Goal: Transaction & Acquisition: Purchase product/service

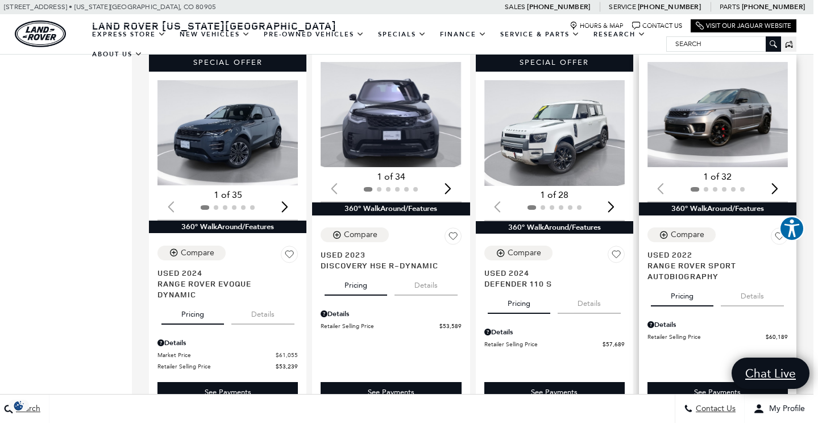
scroll to position [946, 5]
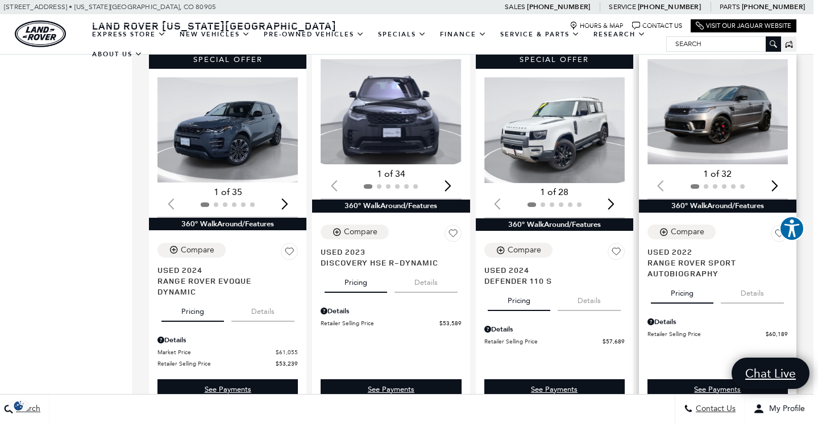
click at [727, 93] on img "1 / 2" at bounding box center [718, 111] width 140 height 105
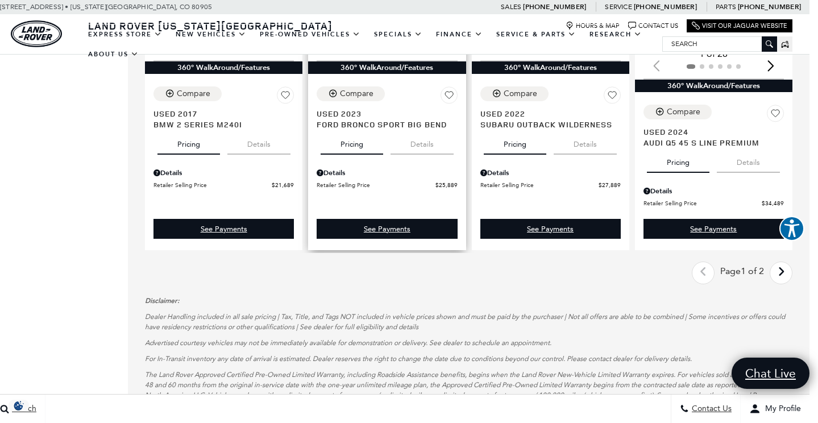
scroll to position [1787, 9]
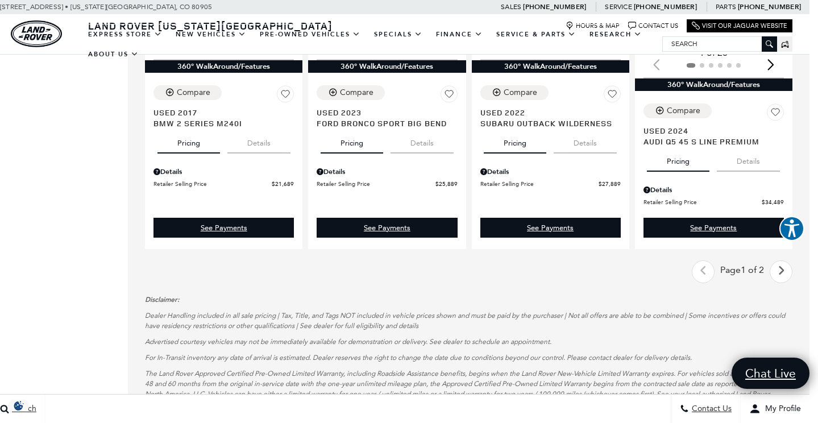
click at [783, 262] on icon "next page" at bounding box center [781, 271] width 7 height 18
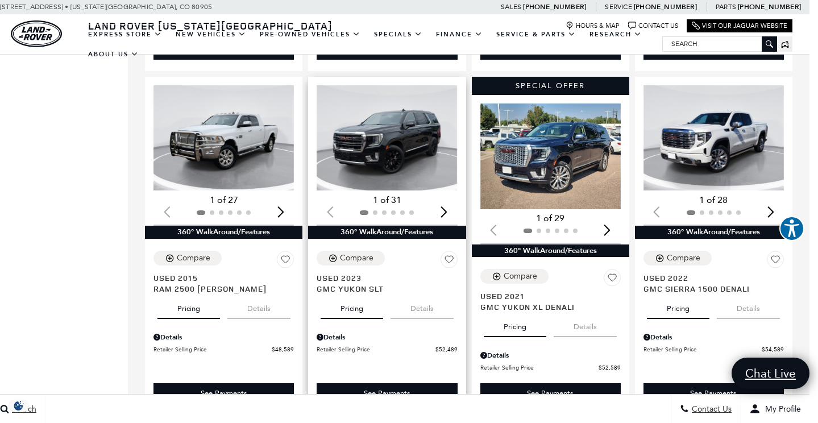
scroll to position [555, 9]
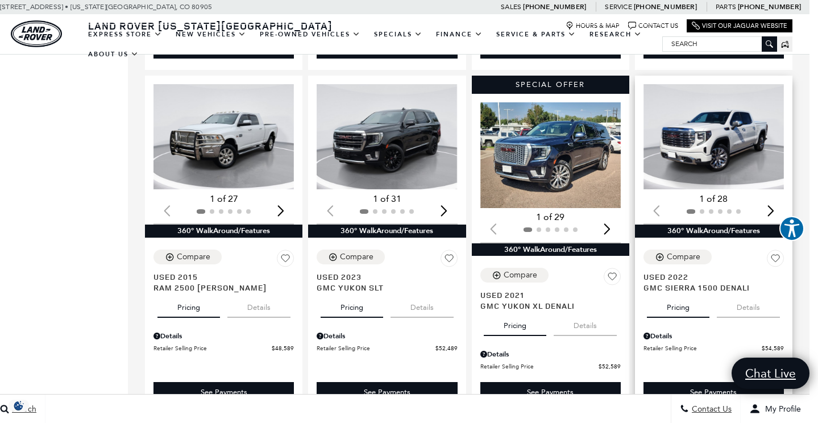
click at [737, 134] on img "1 / 2" at bounding box center [714, 136] width 140 height 105
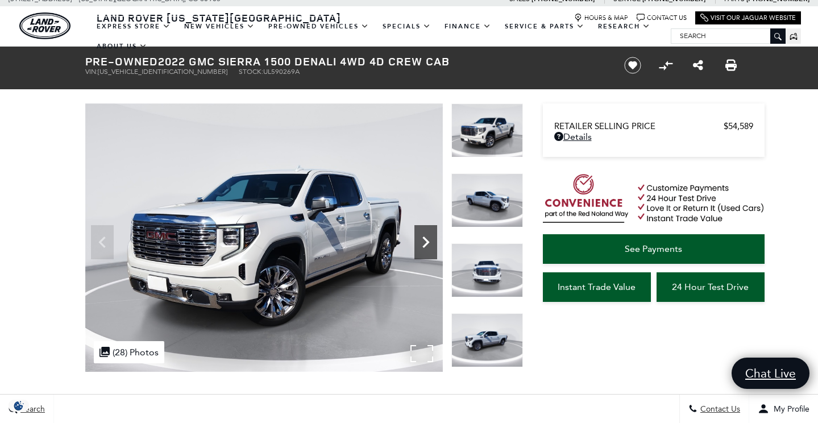
click at [422, 235] on icon "Next" at bounding box center [425, 242] width 23 height 23
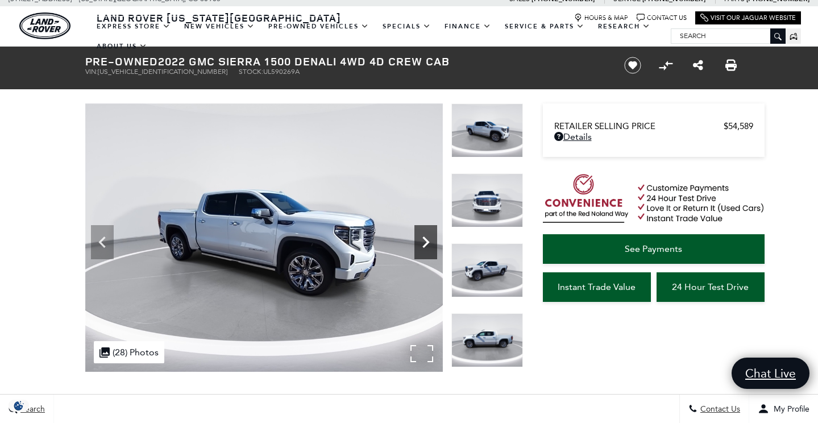
click at [422, 235] on icon "Next" at bounding box center [425, 242] width 23 height 23
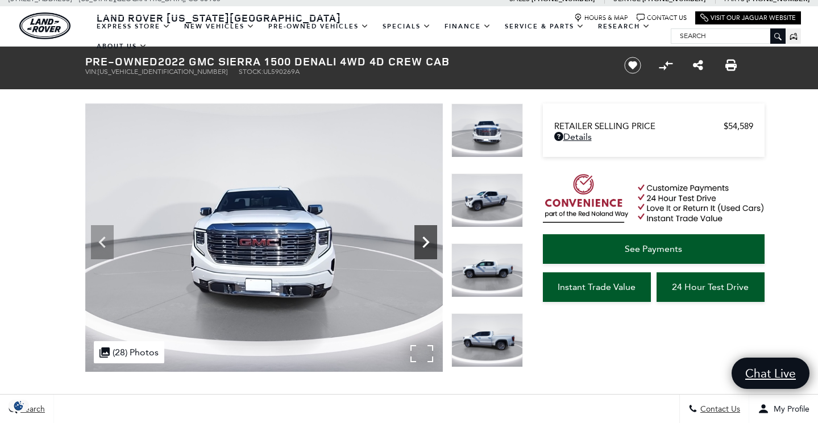
click at [422, 235] on icon "Next" at bounding box center [425, 242] width 23 height 23
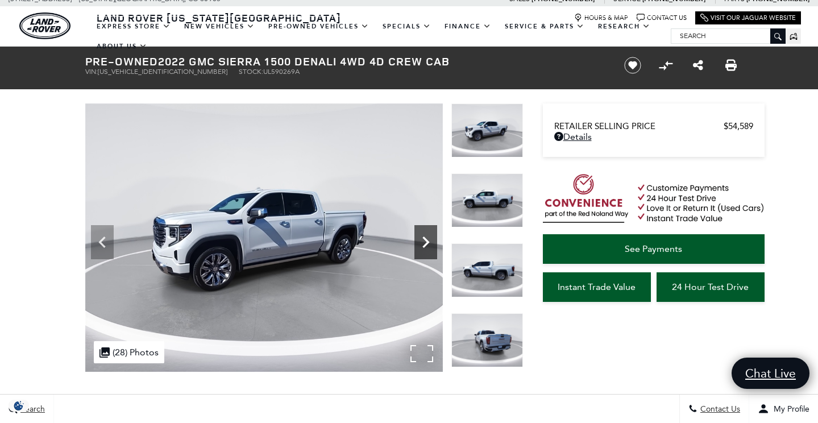
click at [422, 235] on icon "Next" at bounding box center [425, 242] width 23 height 23
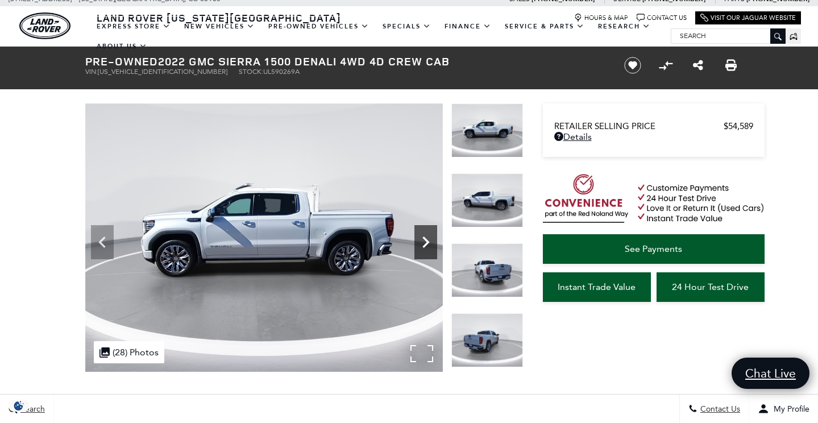
click at [422, 235] on icon "Next" at bounding box center [425, 242] width 23 height 23
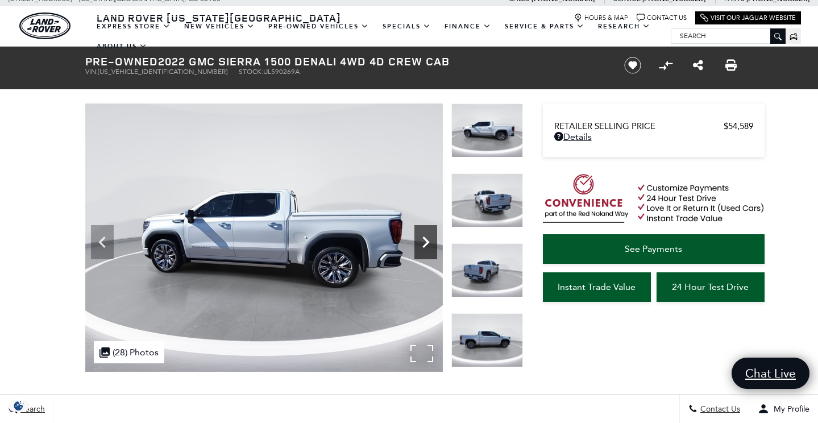
click at [422, 235] on icon "Next" at bounding box center [425, 242] width 23 height 23
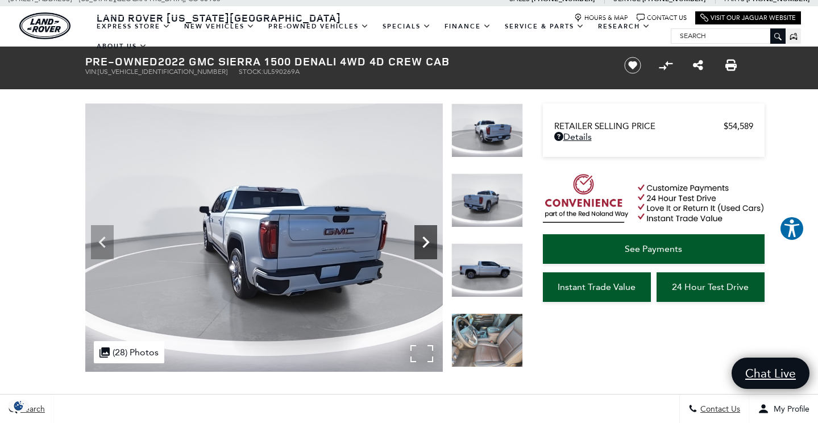
click at [422, 235] on icon "Next" at bounding box center [425, 242] width 23 height 23
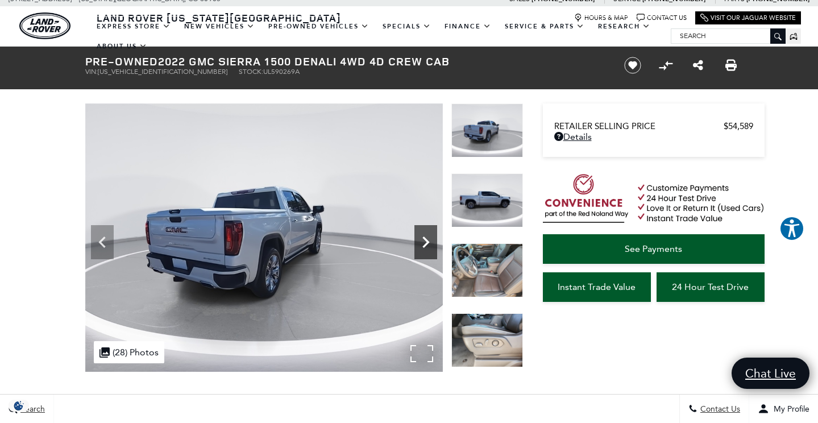
click at [422, 235] on icon "Next" at bounding box center [425, 242] width 23 height 23
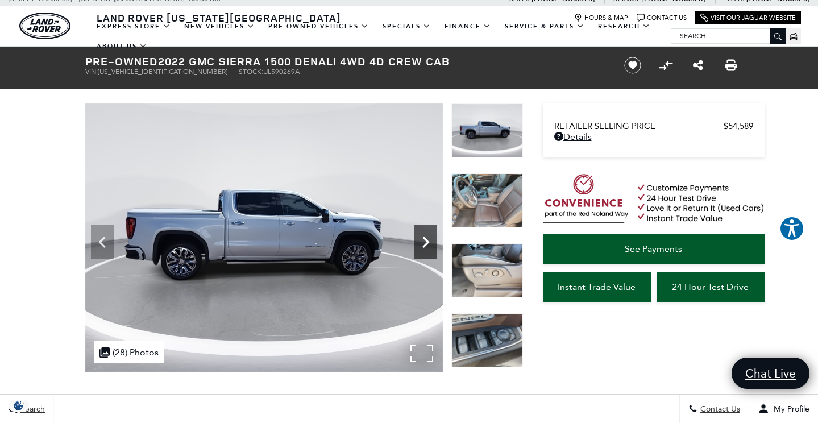
click at [422, 235] on icon "Next" at bounding box center [425, 242] width 23 height 23
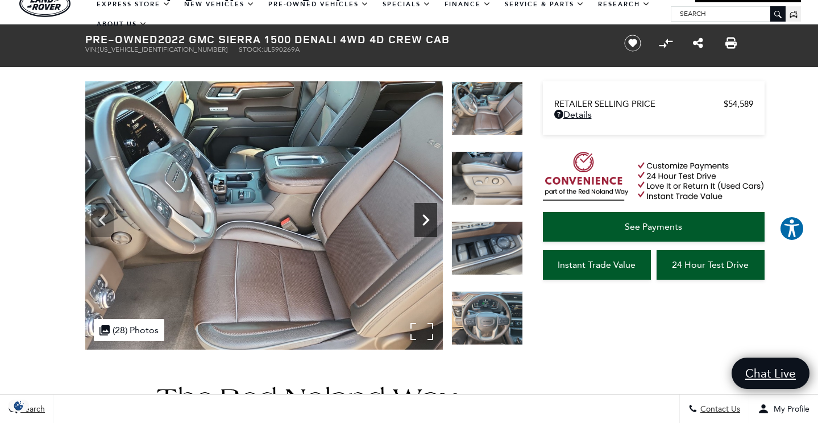
scroll to position [34, 0]
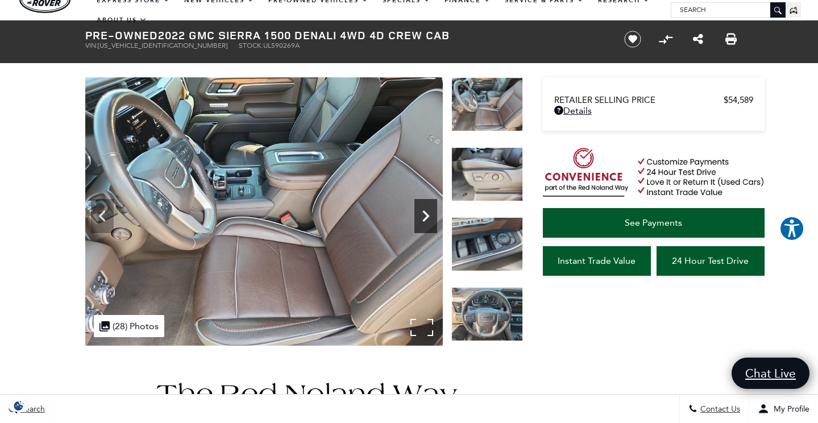
click at [427, 215] on icon "Next" at bounding box center [425, 215] width 7 height 11
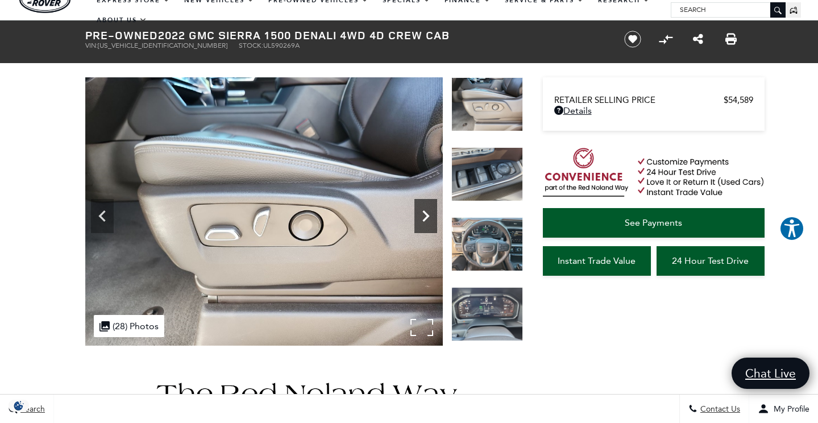
click at [427, 215] on icon "Next" at bounding box center [425, 215] width 7 height 11
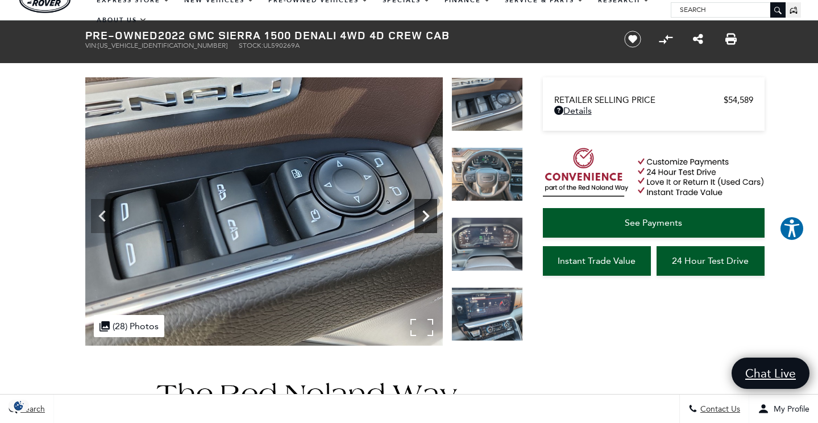
click at [427, 215] on icon "Next" at bounding box center [425, 215] width 7 height 11
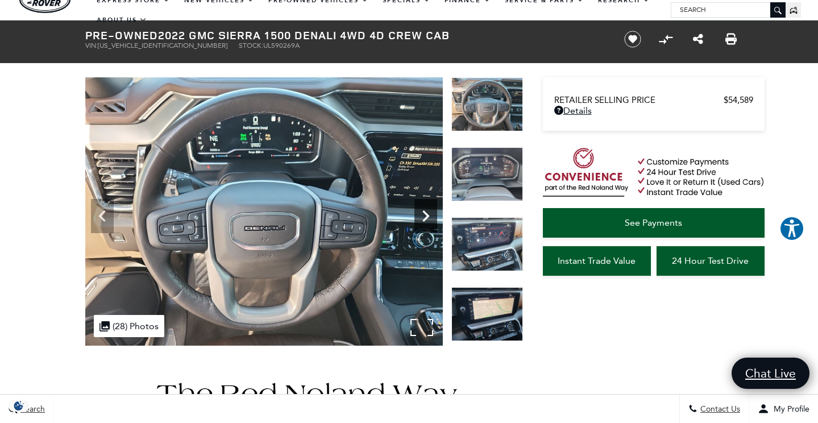
click at [427, 215] on icon "Next" at bounding box center [425, 215] width 7 height 11
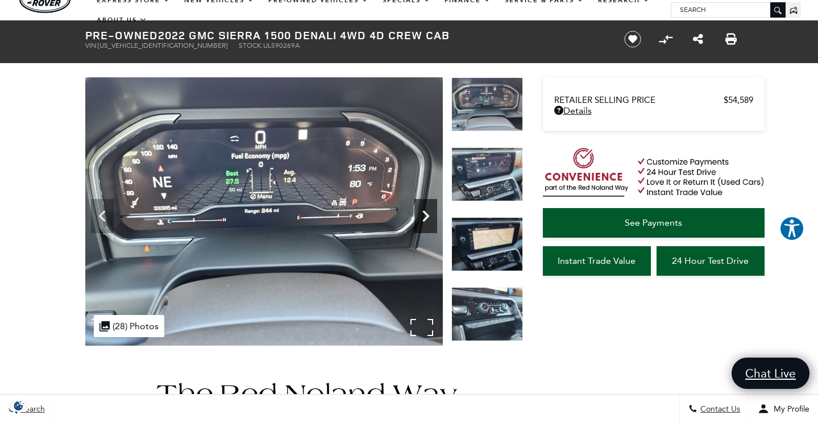
click at [427, 215] on icon "Next" at bounding box center [425, 215] width 7 height 11
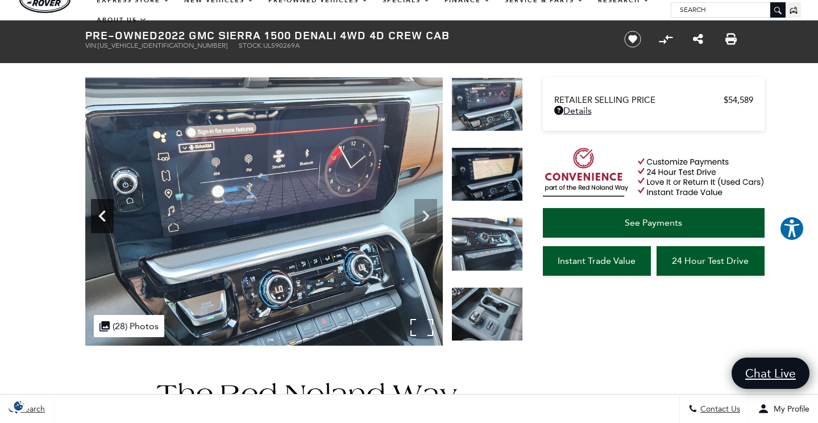
click at [103, 214] on icon "Previous" at bounding box center [102, 216] width 23 height 23
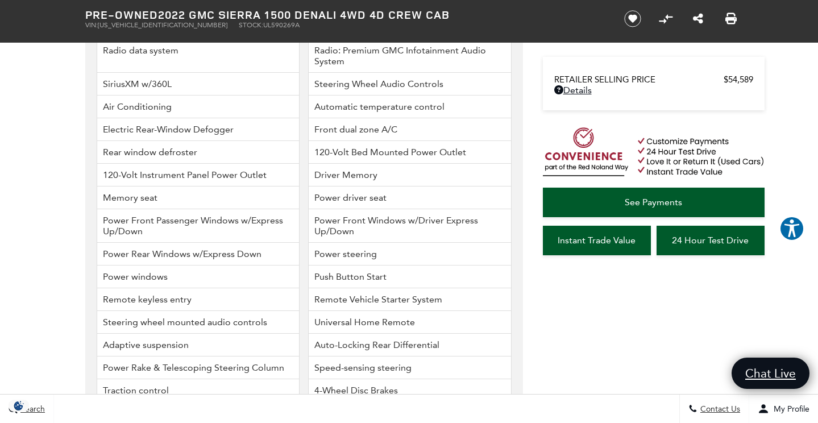
scroll to position [2468, 0]
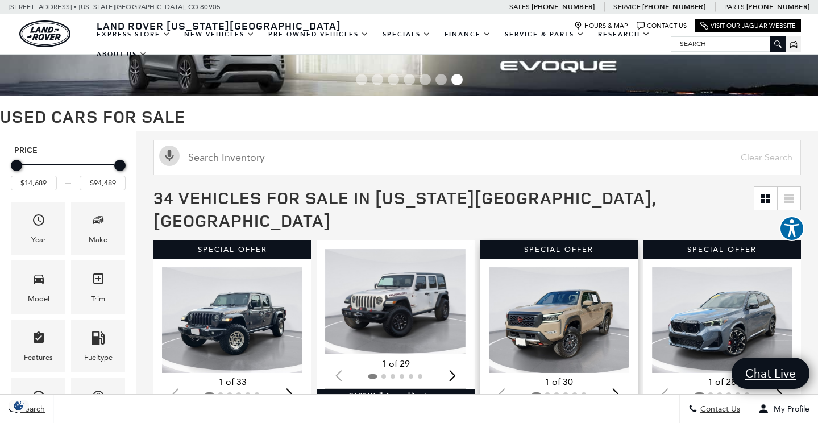
scroll to position [47, 0]
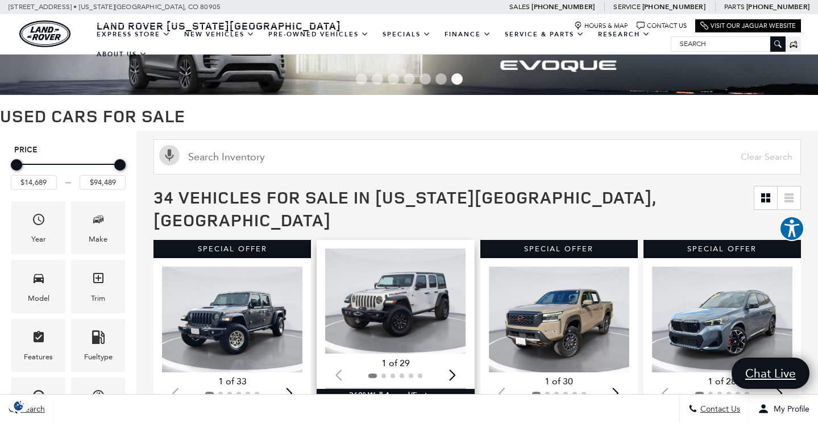
click at [395, 263] on img "1 / 2" at bounding box center [395, 300] width 140 height 105
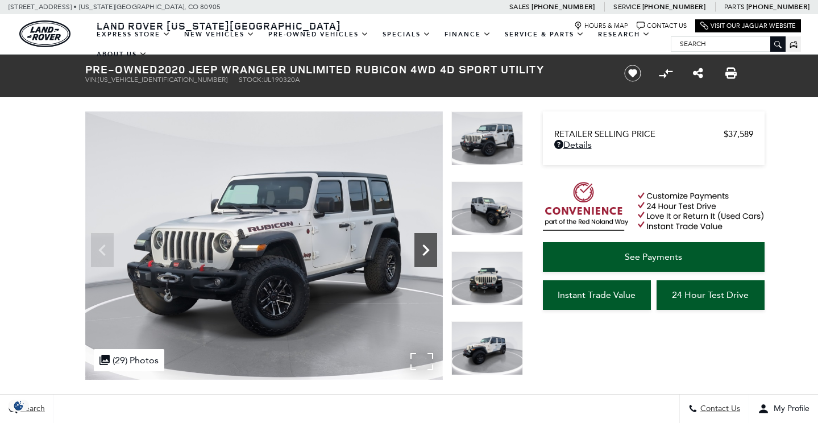
click at [424, 251] on icon "Next" at bounding box center [425, 250] width 23 height 23
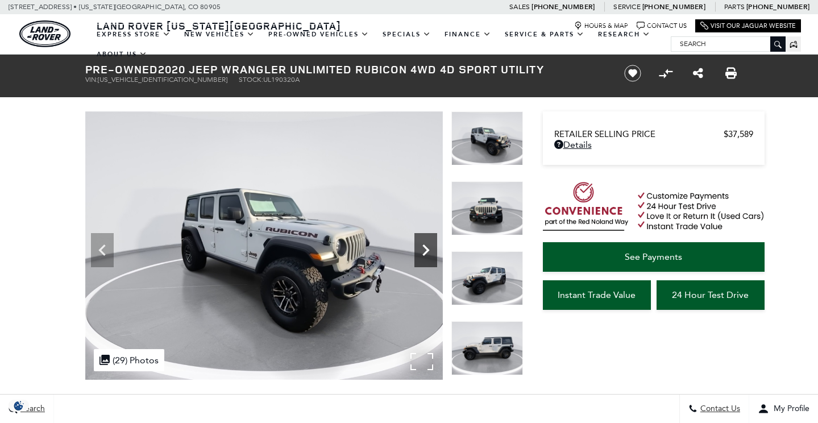
click at [424, 251] on icon "Next" at bounding box center [425, 250] width 23 height 23
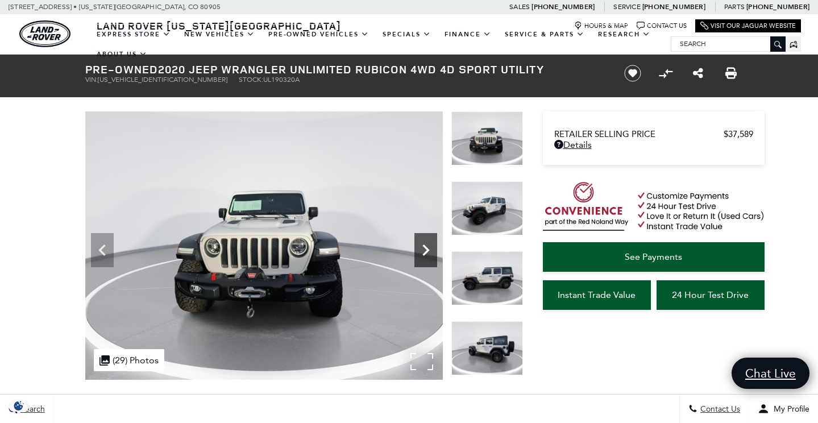
click at [424, 251] on icon "Next" at bounding box center [425, 250] width 23 height 23
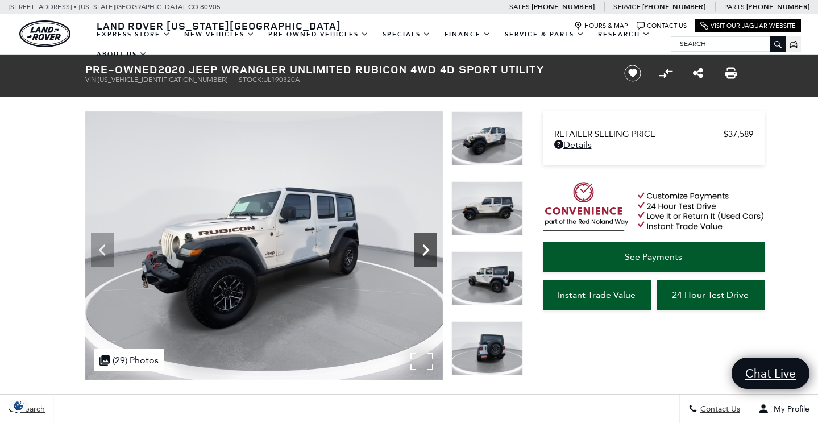
click at [424, 251] on icon "Next" at bounding box center [425, 250] width 23 height 23
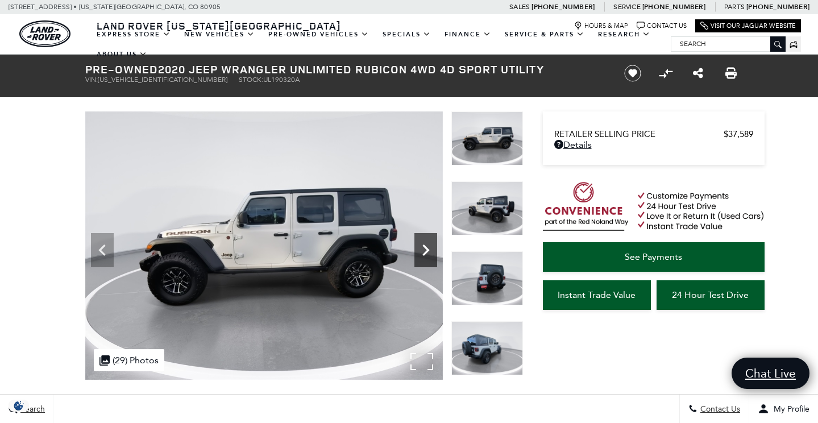
click at [424, 251] on icon "Next" at bounding box center [425, 250] width 23 height 23
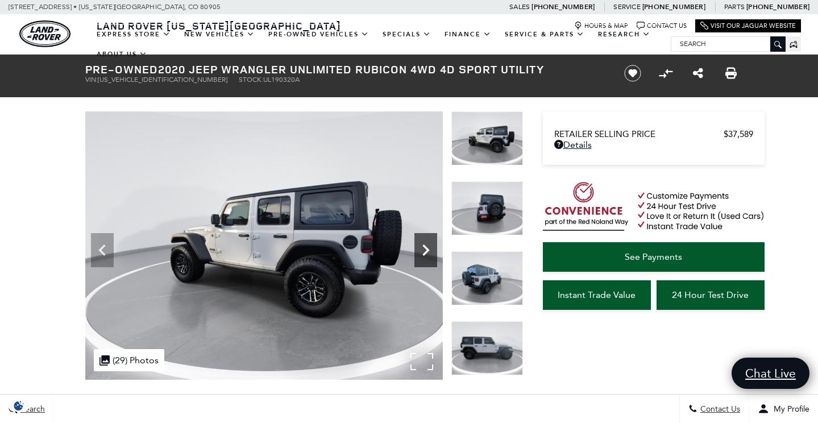
click at [424, 251] on icon "Next" at bounding box center [425, 250] width 23 height 23
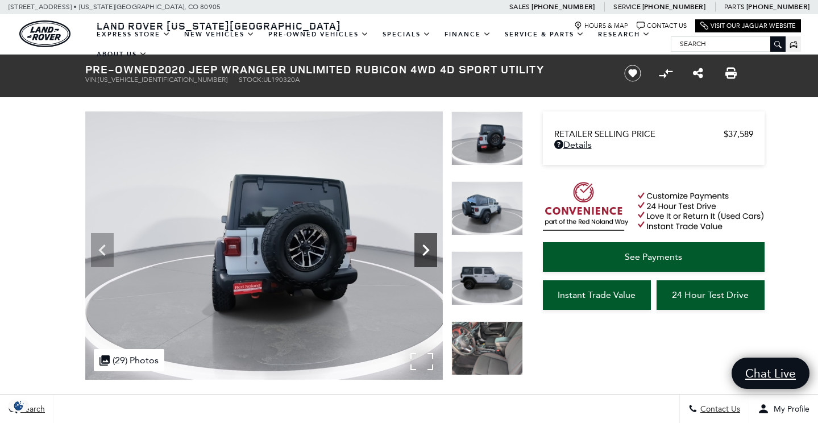
click at [424, 251] on icon "Next" at bounding box center [425, 250] width 23 height 23
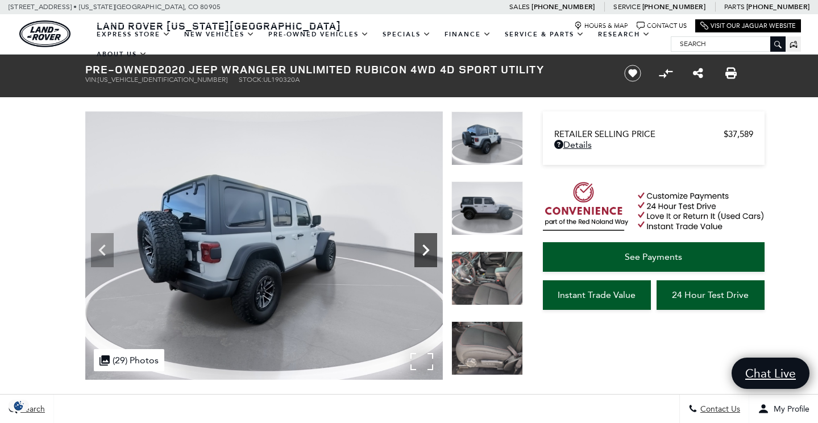
click at [424, 251] on icon "Next" at bounding box center [425, 250] width 23 height 23
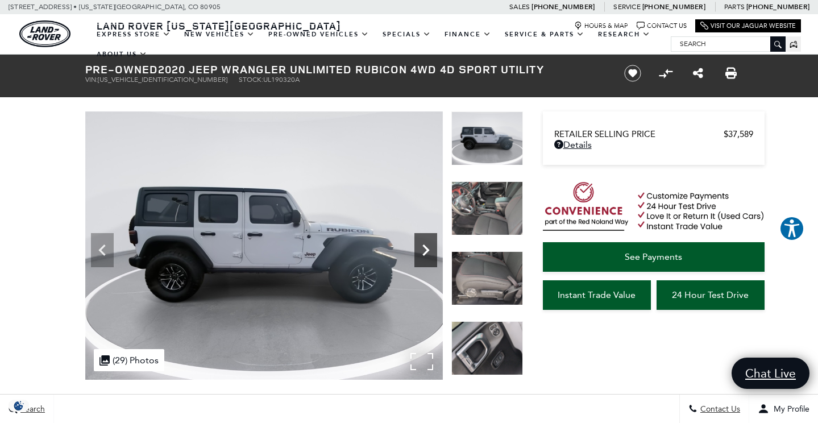
click at [424, 251] on icon "Next" at bounding box center [425, 250] width 23 height 23
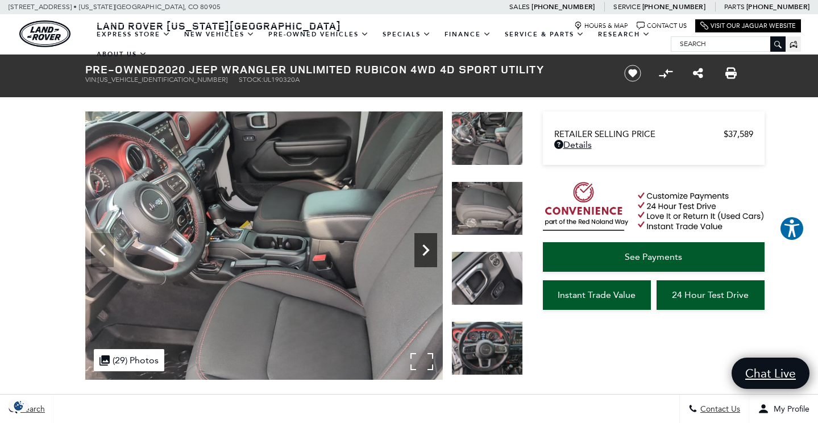
click at [424, 251] on icon "Next" at bounding box center [425, 250] width 23 height 23
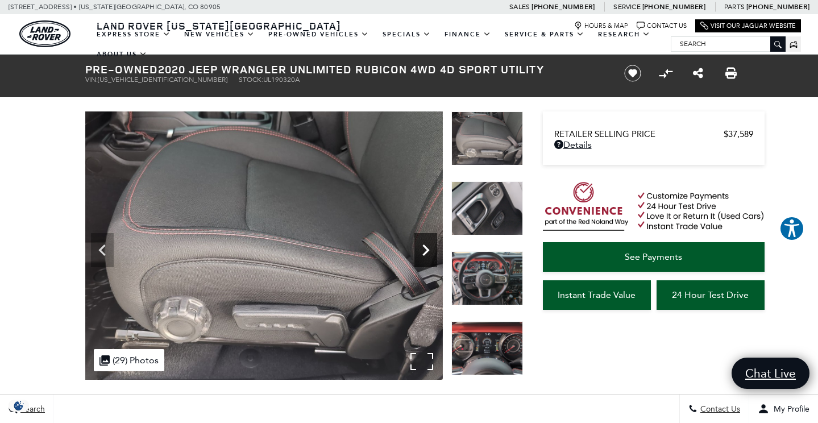
click at [424, 251] on icon "Next" at bounding box center [425, 250] width 23 height 23
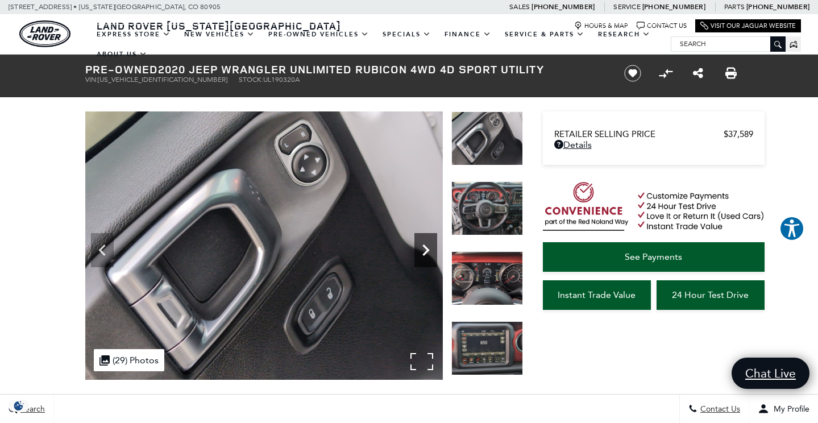
click at [424, 251] on icon "Next" at bounding box center [425, 250] width 23 height 23
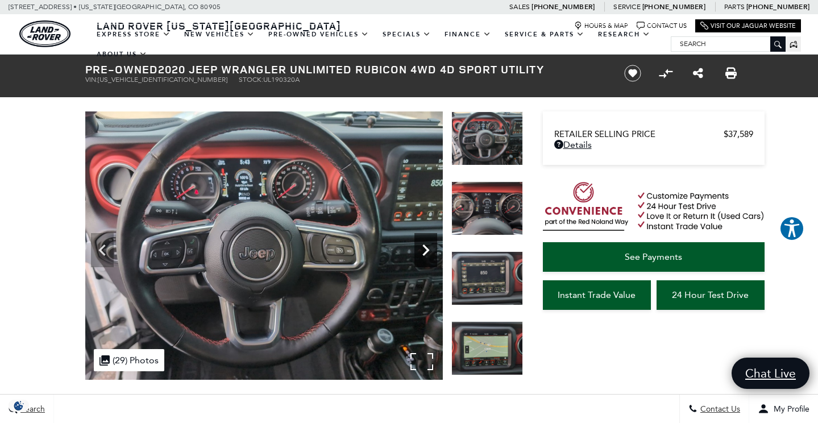
click at [424, 251] on icon "Next" at bounding box center [425, 250] width 23 height 23
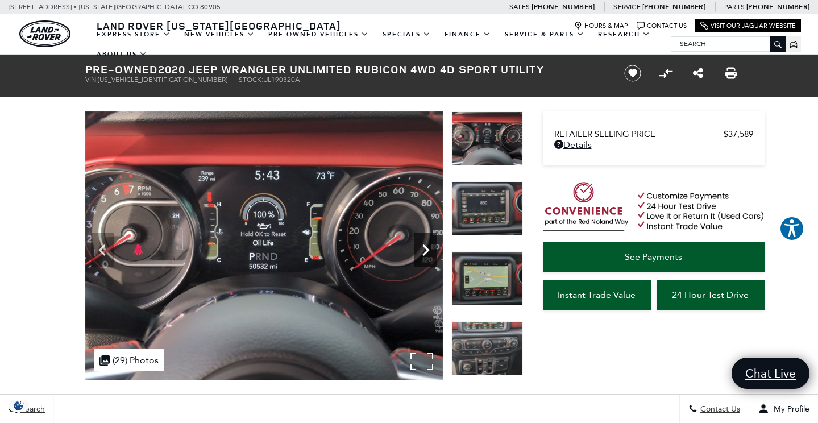
click at [424, 251] on icon "Next" at bounding box center [425, 250] width 23 height 23
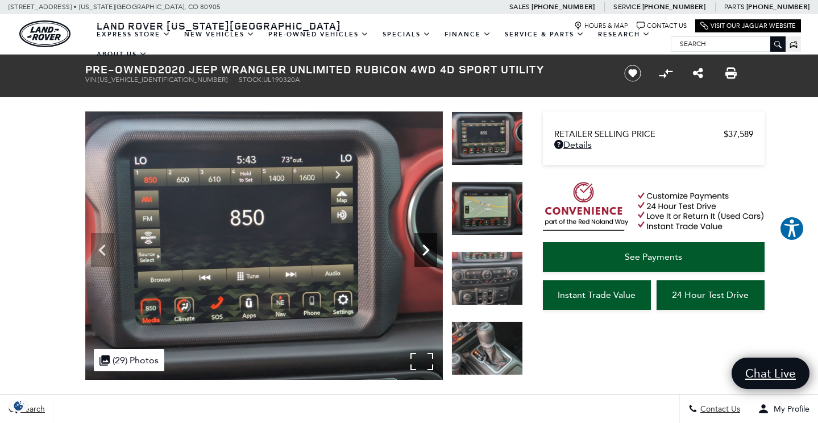
click at [424, 251] on icon "Next" at bounding box center [425, 250] width 23 height 23
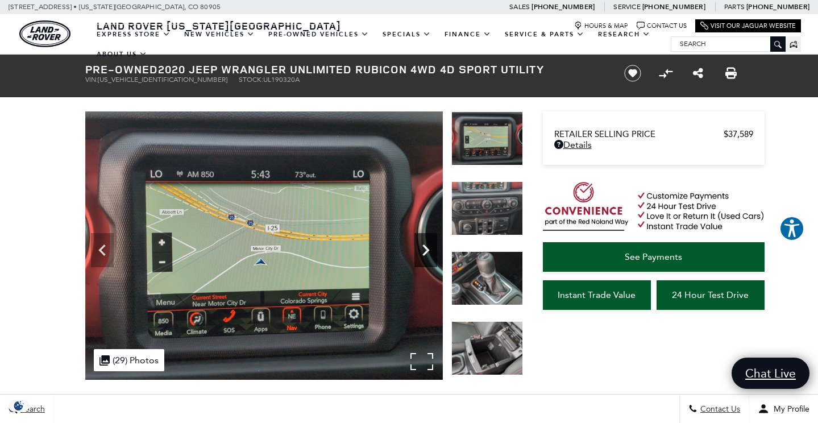
click at [424, 251] on icon "Next" at bounding box center [425, 250] width 23 height 23
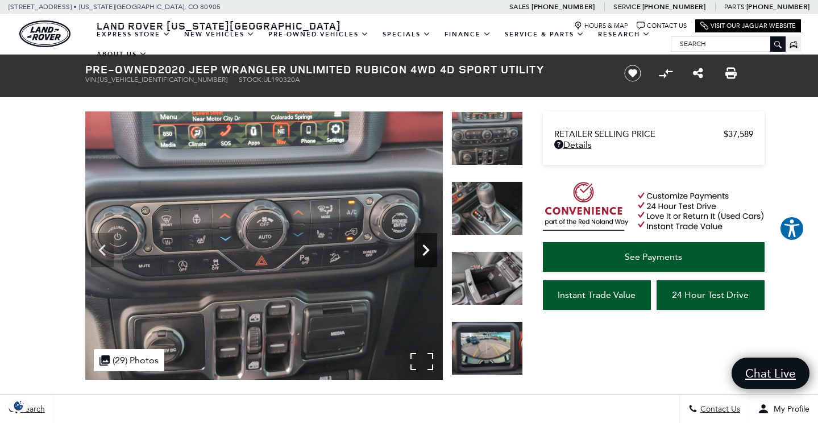
click at [424, 251] on icon "Next" at bounding box center [425, 250] width 23 height 23
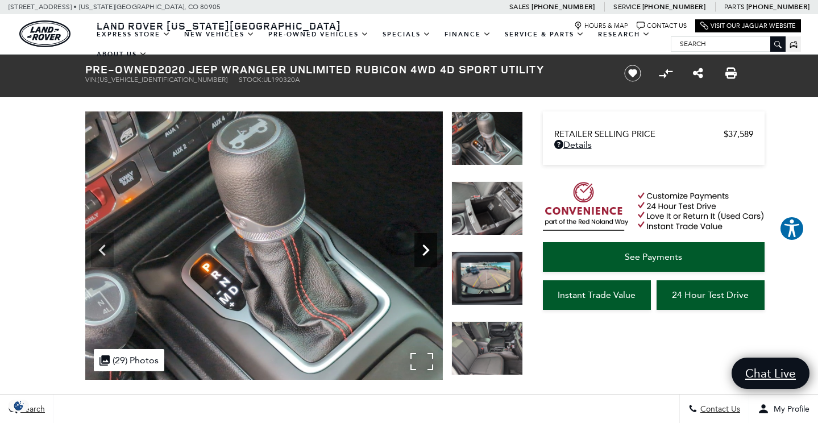
click at [424, 251] on icon "Next" at bounding box center [425, 250] width 23 height 23
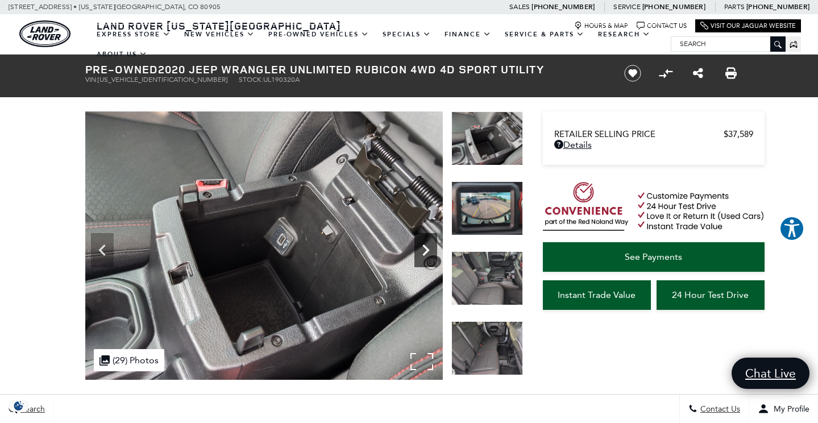
click at [424, 251] on icon "Next" at bounding box center [425, 250] width 23 height 23
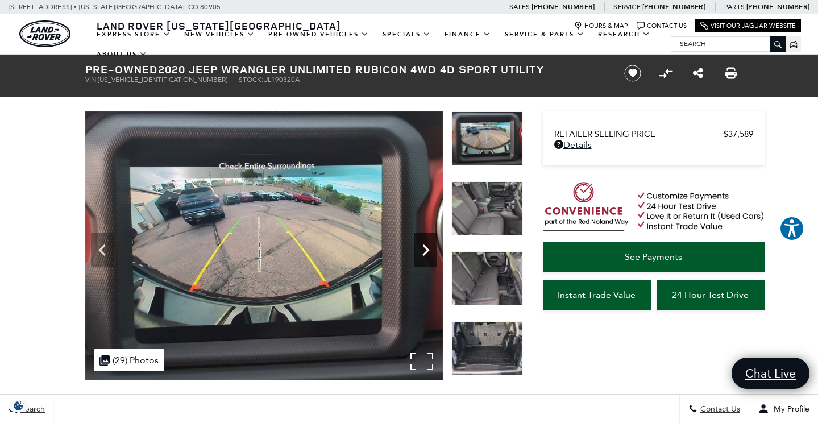
click at [424, 251] on icon "Next" at bounding box center [425, 250] width 23 height 23
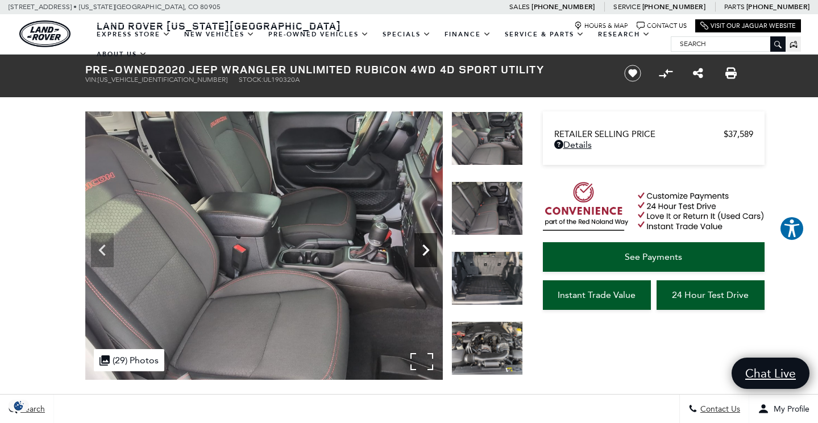
click at [424, 251] on icon "Next" at bounding box center [425, 250] width 23 height 23
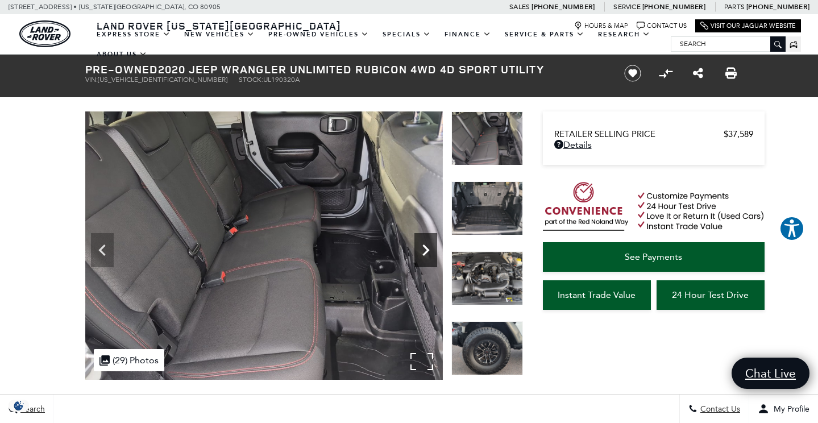
click at [424, 251] on icon "Next" at bounding box center [425, 250] width 23 height 23
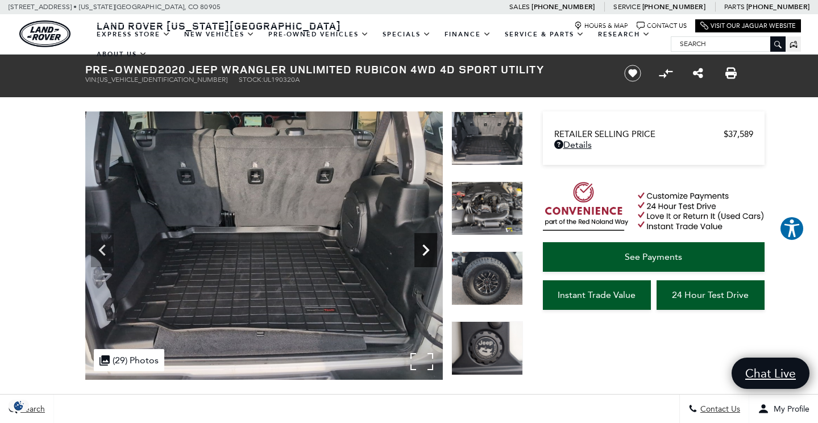
click at [424, 251] on icon "Next" at bounding box center [425, 250] width 23 height 23
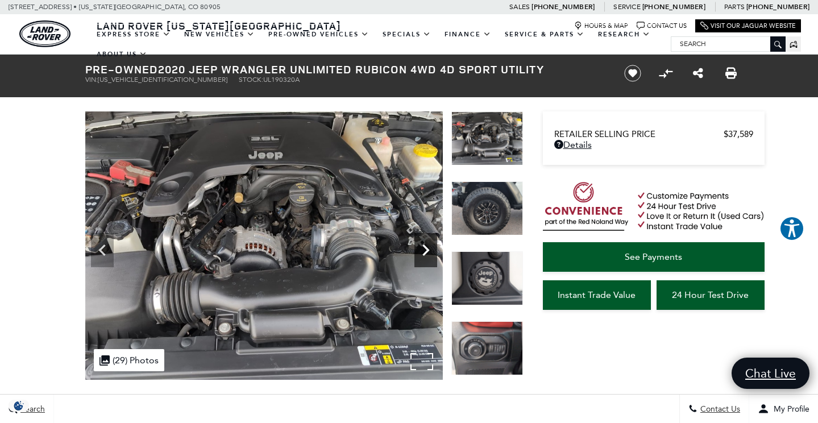
click at [424, 251] on icon "Next" at bounding box center [425, 250] width 23 height 23
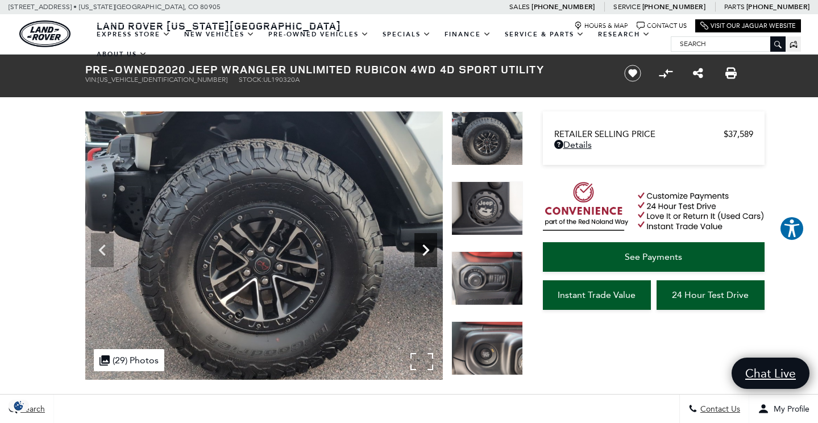
click at [424, 251] on icon "Next" at bounding box center [425, 250] width 23 height 23
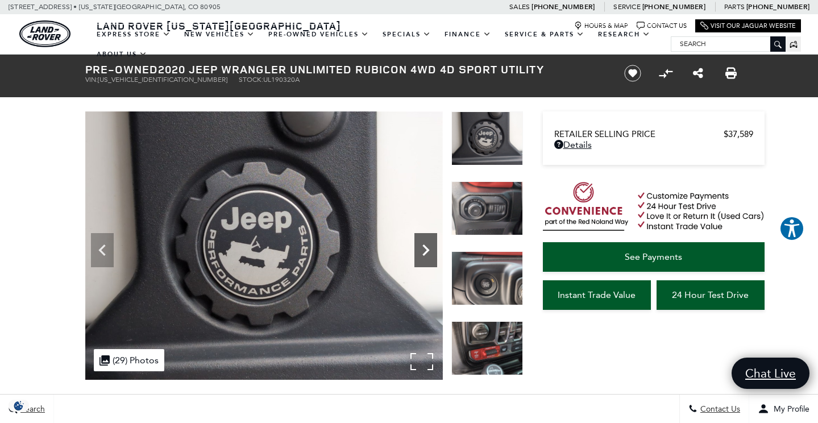
click at [424, 251] on icon "Next" at bounding box center [425, 250] width 23 height 23
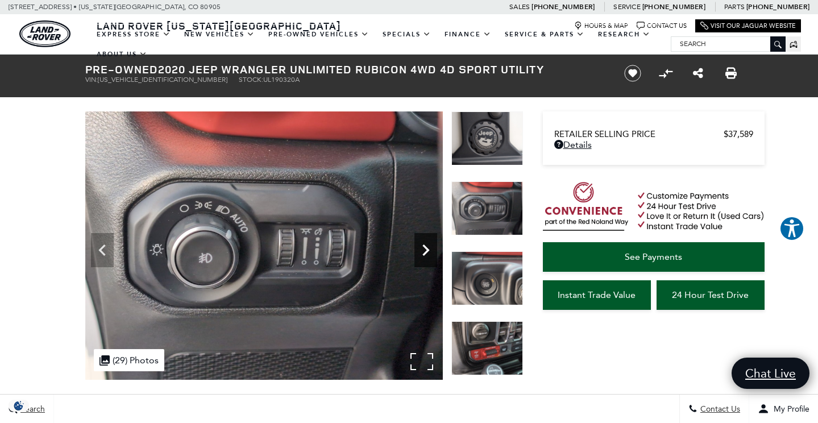
click at [424, 251] on icon "Next" at bounding box center [425, 250] width 23 height 23
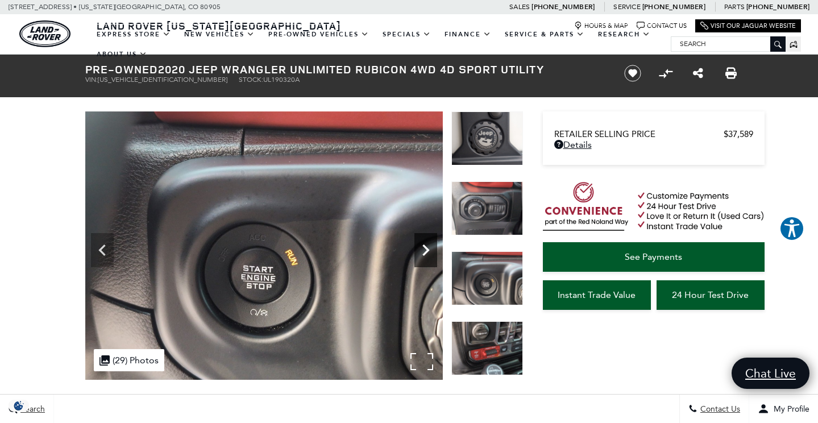
click at [424, 251] on icon "Next" at bounding box center [425, 250] width 23 height 23
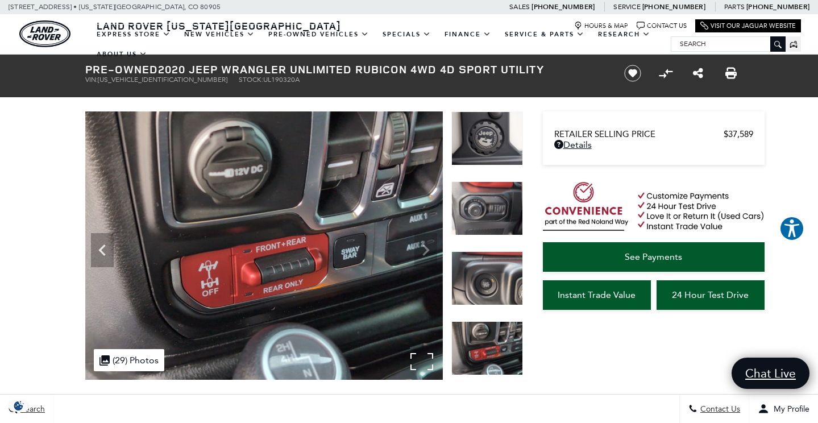
click at [424, 251] on img at bounding box center [264, 245] width 358 height 269
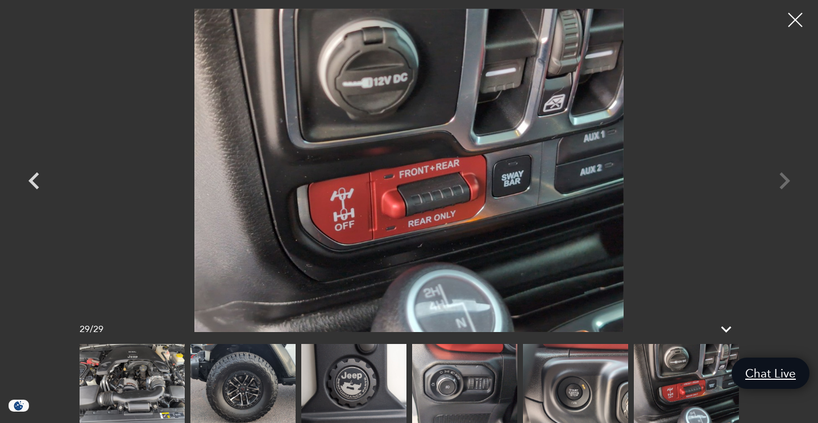
scroll to position [188, 0]
click at [796, 11] on div at bounding box center [796, 20] width 30 height 30
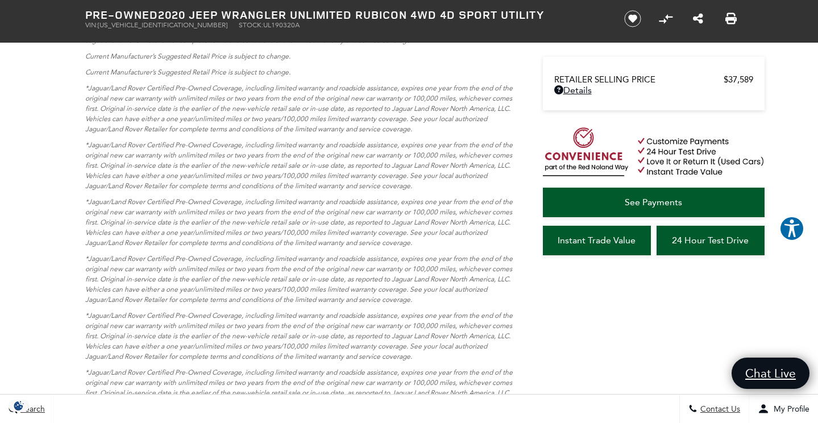
scroll to position [3671, 0]
